Goal: Use online tool/utility: Utilize a website feature to perform a specific function

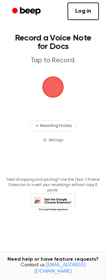
drag, startPoint x: 52, startPoint y: 83, endPoint x: -135, endPoint y: 117, distance: 190.4
click at [0, 117] on html "Log in Create Account Record a Voice Note for Docs Tap to Record. Recording His…" at bounding box center [53, 139] width 106 height 279
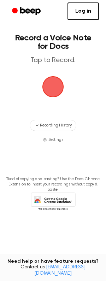
click at [63, 84] on span "button" at bounding box center [52, 87] width 23 height 23
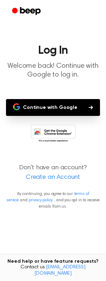
click at [43, 107] on button "Continue with Google" at bounding box center [53, 107] width 94 height 17
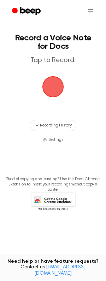
click at [52, 71] on main "Record a Voice Note for Docs Tap to Record. Recording History Settings Tired of…" at bounding box center [53, 129] width 106 height 259
click at [52, 92] on span "button" at bounding box center [52, 86] width 21 height 21
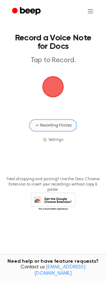
click at [52, 128] on span "Recording History" at bounding box center [56, 125] width 32 height 6
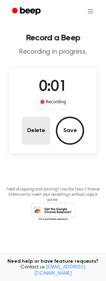
click at [34, 132] on button "Delete" at bounding box center [36, 131] width 28 height 28
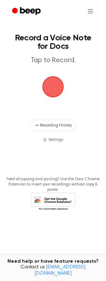
click at [48, 84] on span "button" at bounding box center [53, 87] width 24 height 24
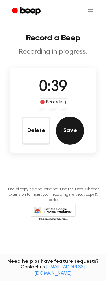
click at [65, 129] on button "Save" at bounding box center [70, 131] width 28 height 28
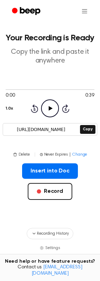
click at [52, 108] on icon "Play Audio" at bounding box center [50, 109] width 18 height 18
click at [46, 108] on icon "Pause Audio" at bounding box center [50, 109] width 18 height 18
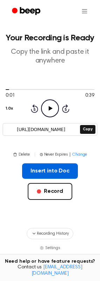
click at [50, 172] on button "Insert into Doc" at bounding box center [50, 171] width 56 height 15
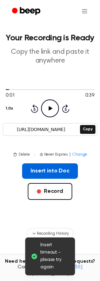
click at [56, 168] on button "Insert into Doc" at bounding box center [50, 171] width 56 height 15
